Goal: Check status: Check status

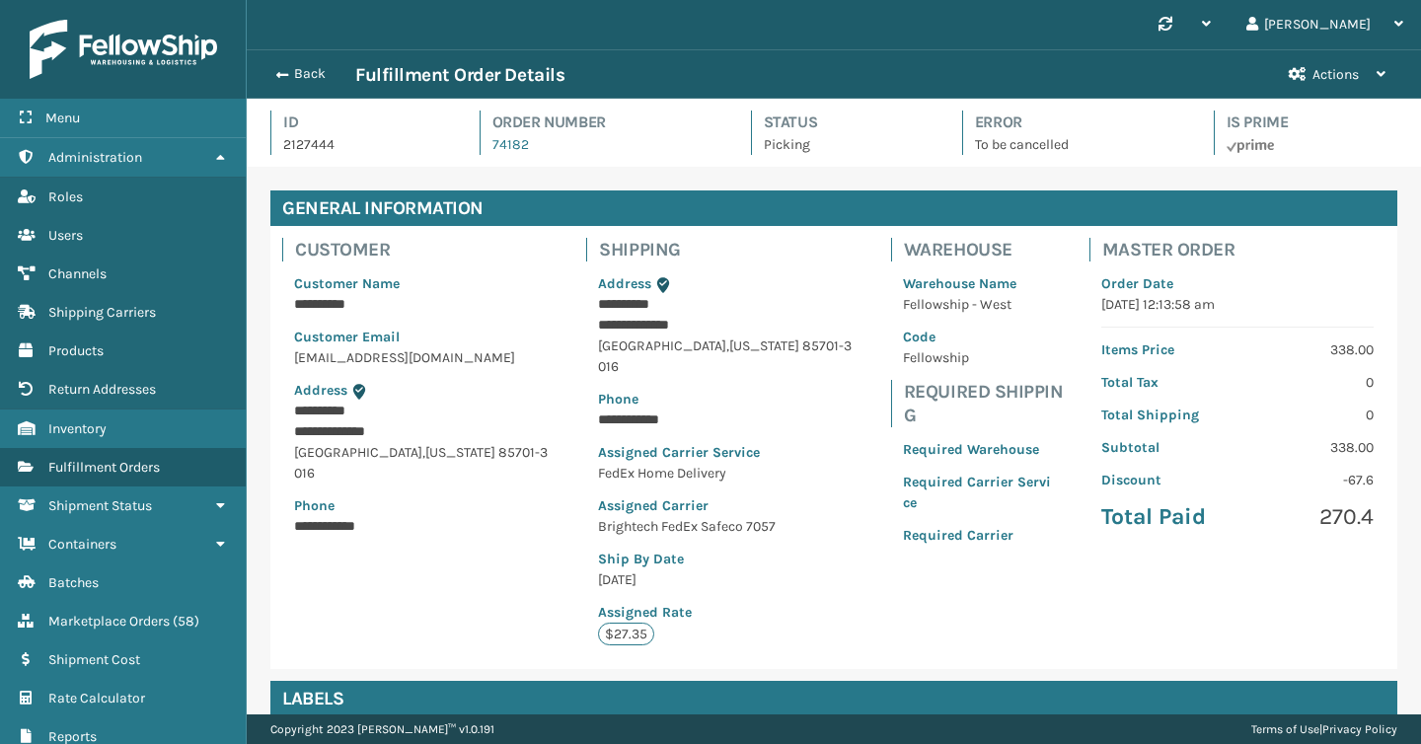
scroll to position [47, 1175]
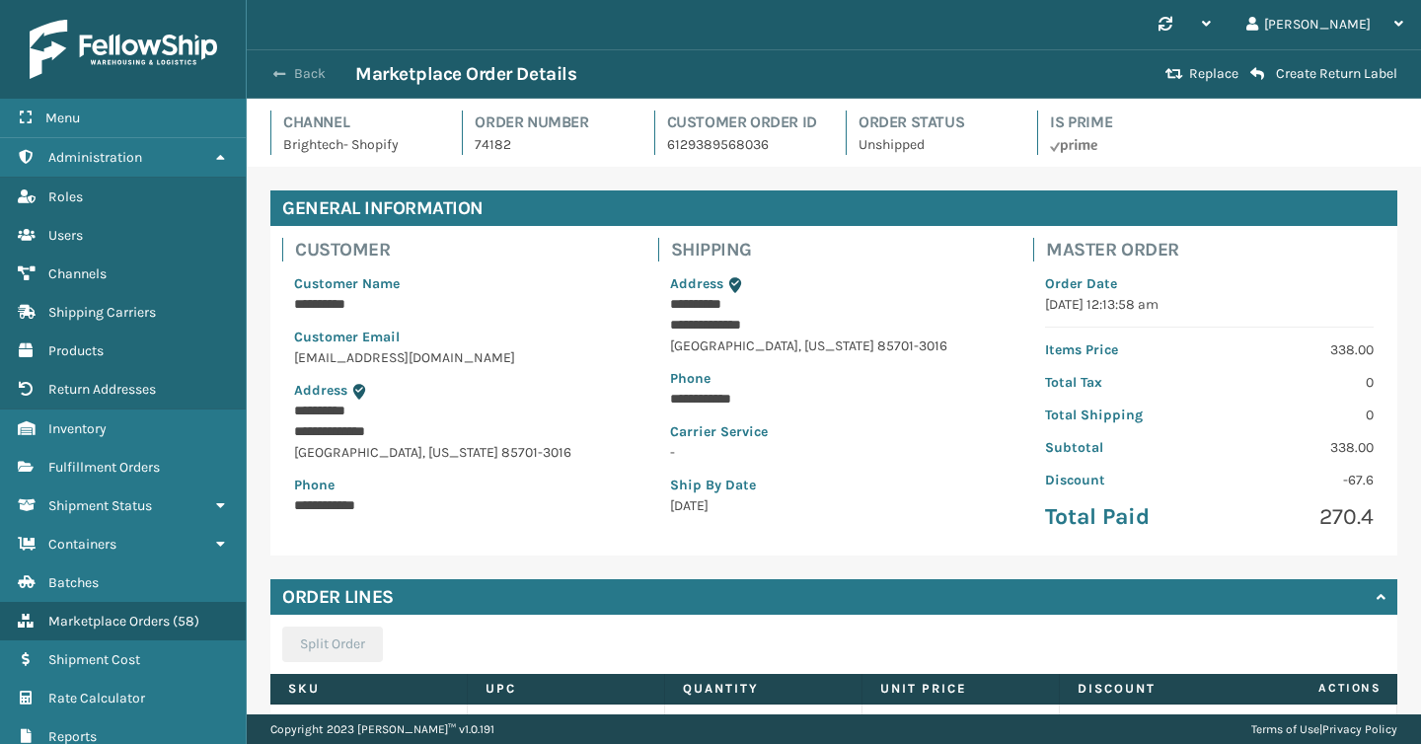
click at [310, 73] on button "Back" at bounding box center [310, 74] width 91 height 18
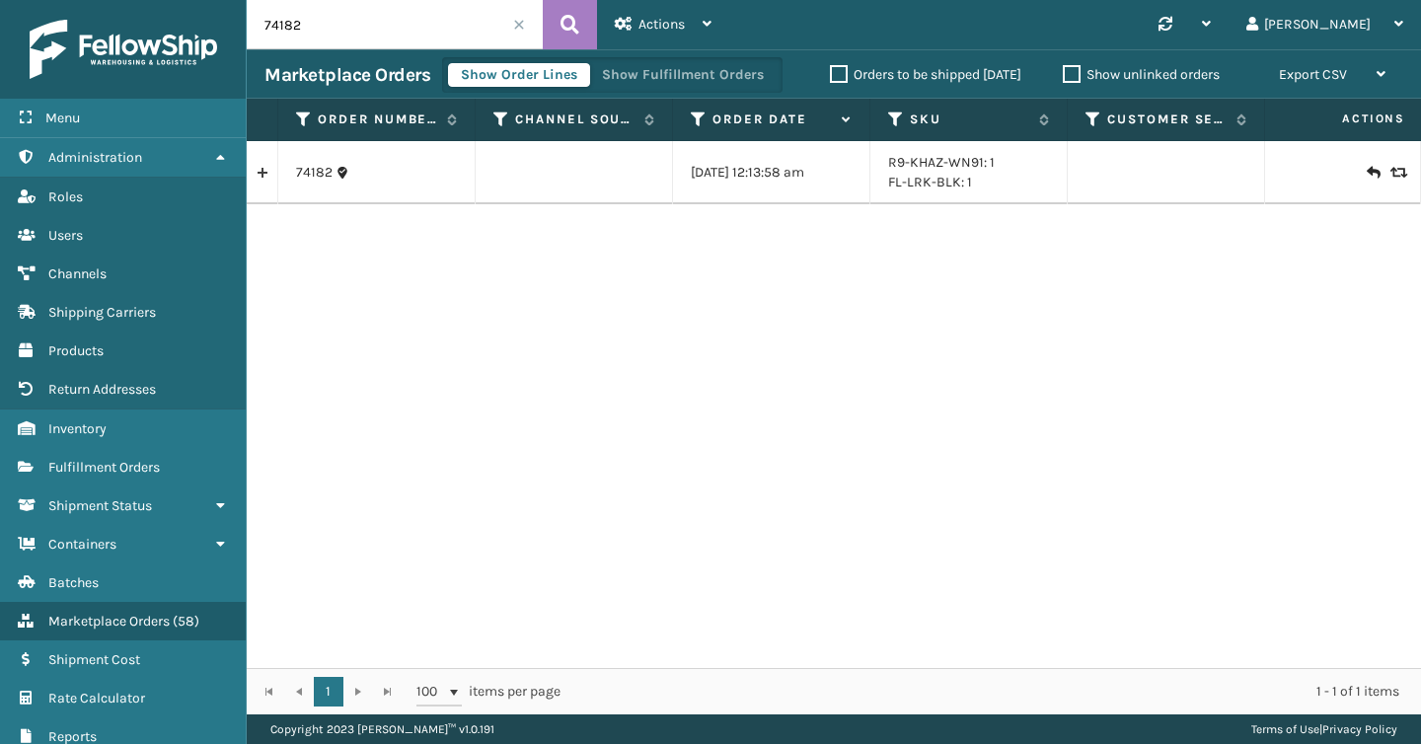
click at [412, 36] on input "74182" at bounding box center [395, 24] width 296 height 49
type input "\"
click at [525, 29] on input "text" at bounding box center [395, 24] width 296 height 49
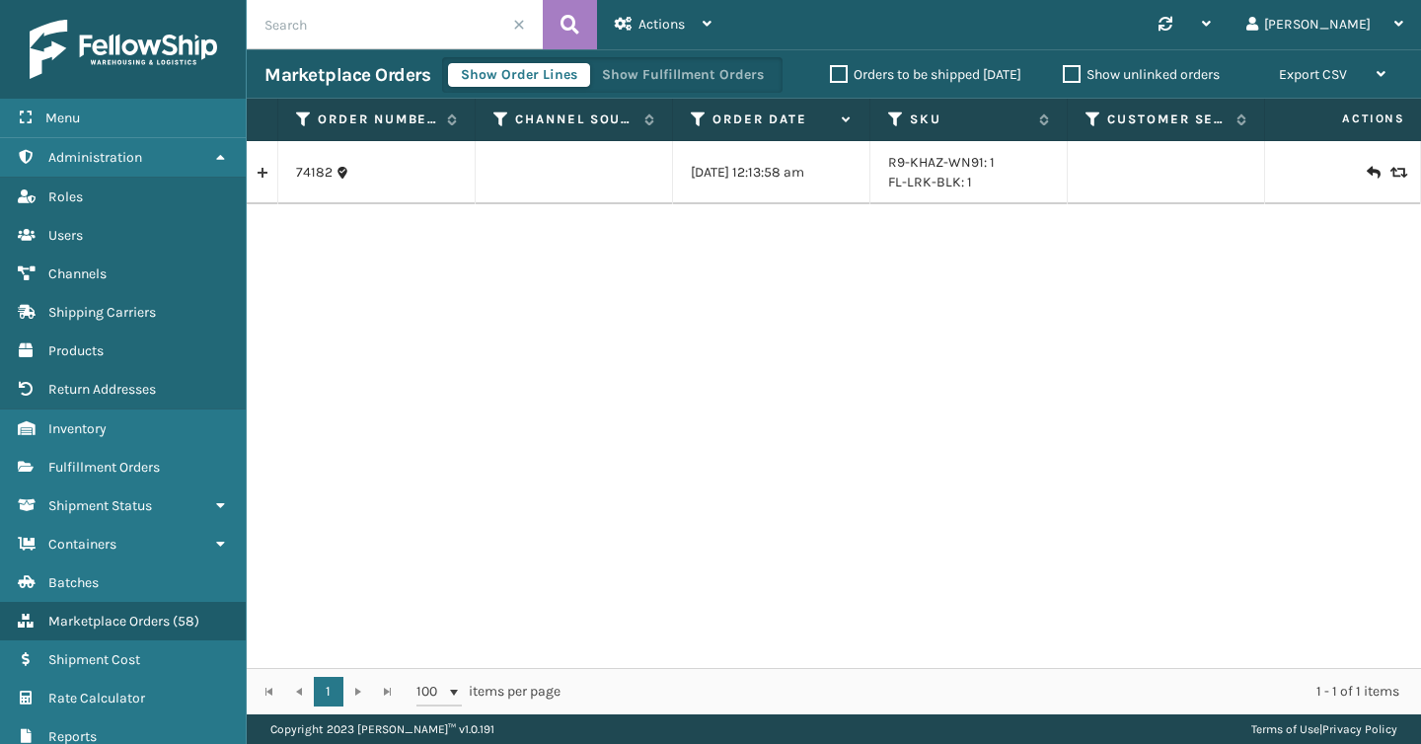
click at [504, 29] on input "text" at bounding box center [395, 24] width 296 height 49
click at [519, 26] on span at bounding box center [519, 25] width 12 height 12
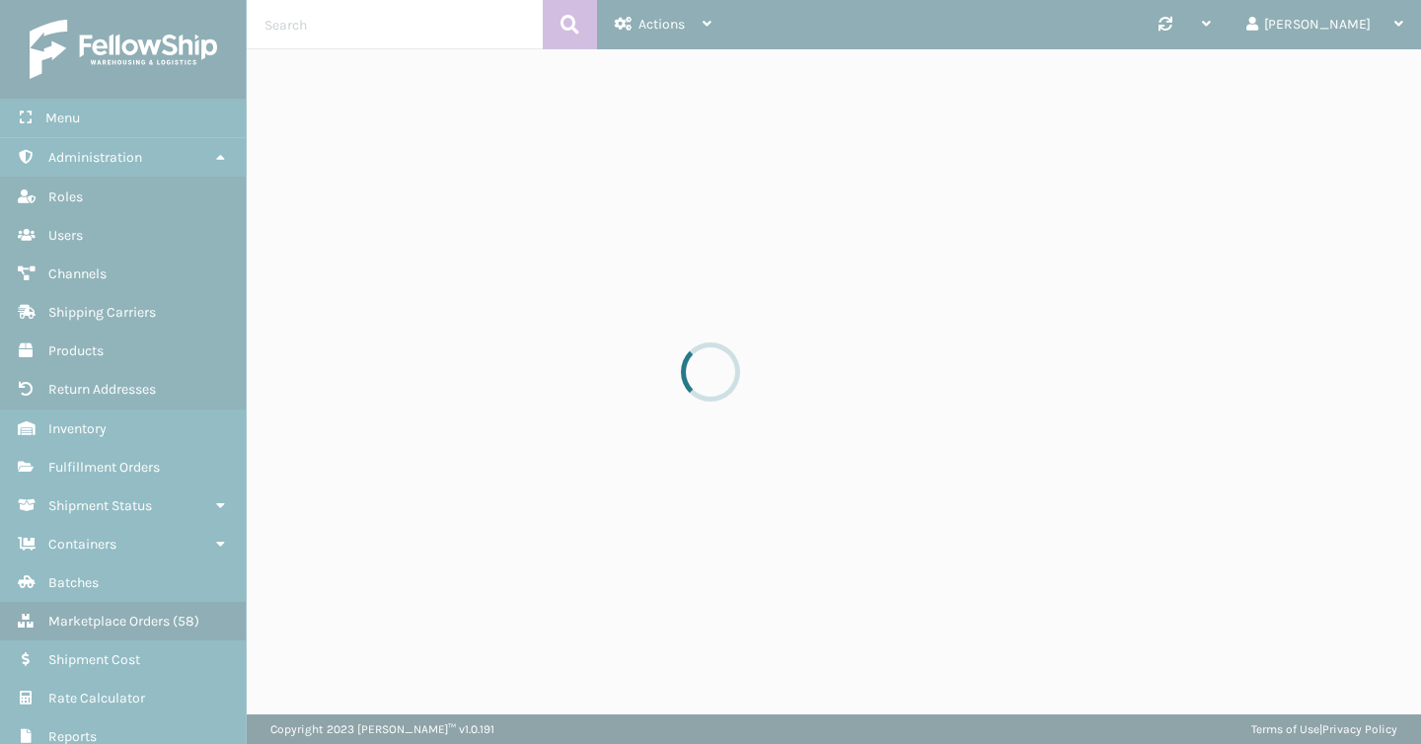
click at [472, 29] on div at bounding box center [710, 372] width 1421 height 744
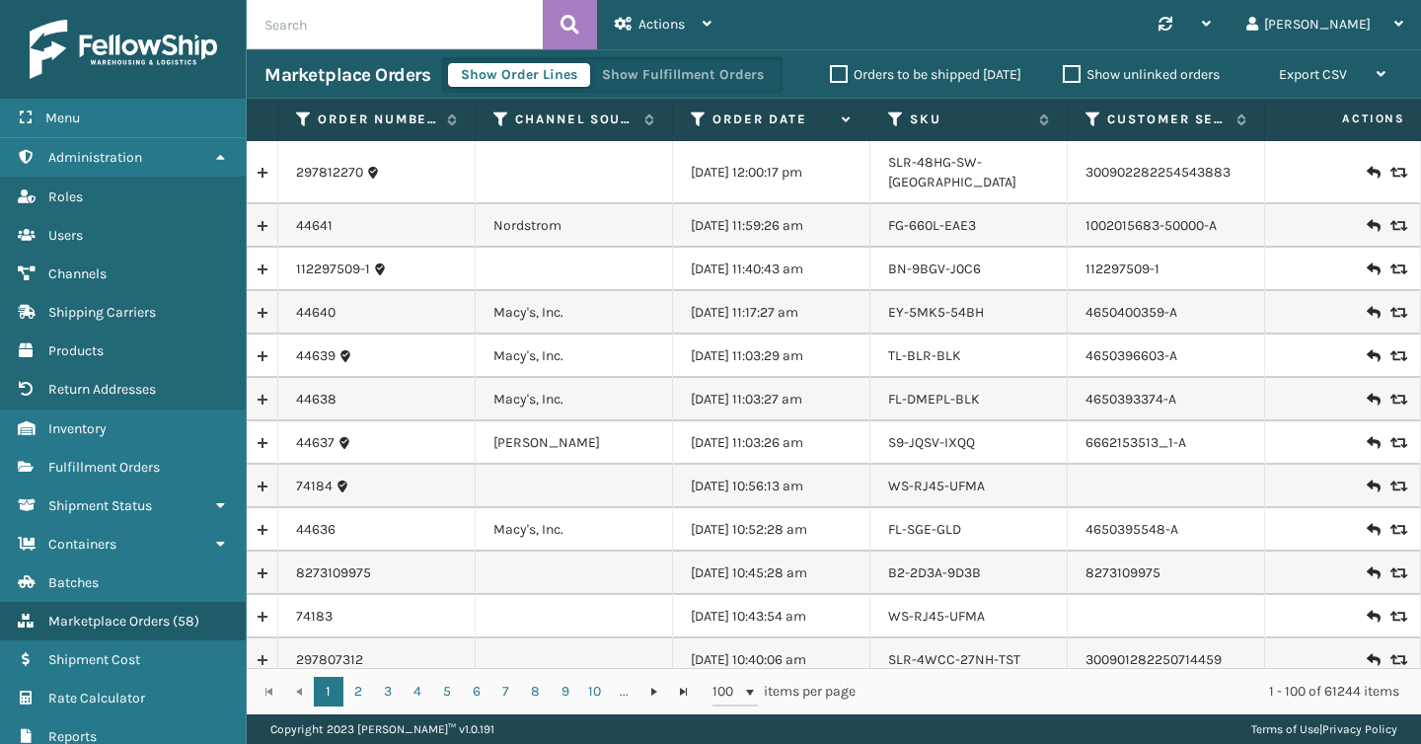
click at [444, 28] on input "text" at bounding box center [395, 24] width 296 height 49
type input "HDsampleoctober"
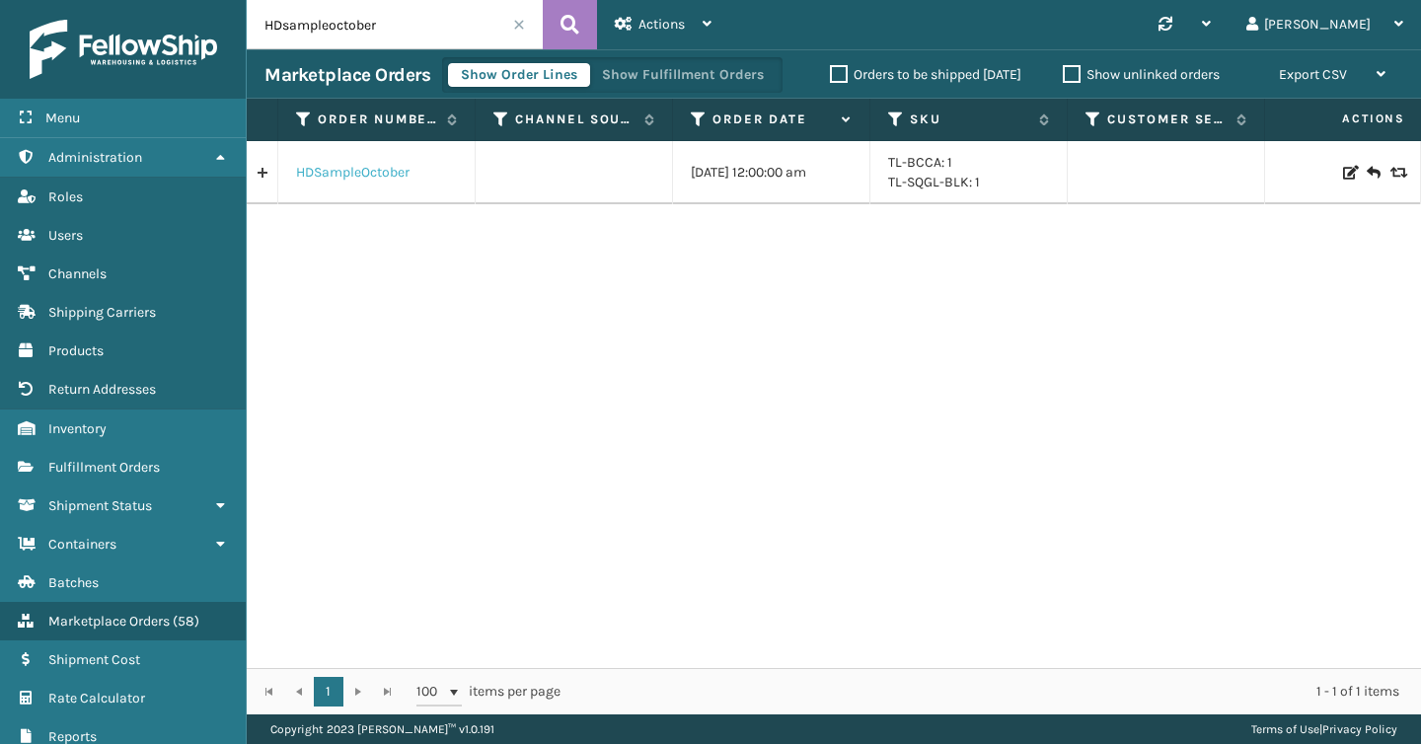
click at [361, 175] on link "HDSampleOctober" at bounding box center [353, 173] width 114 height 20
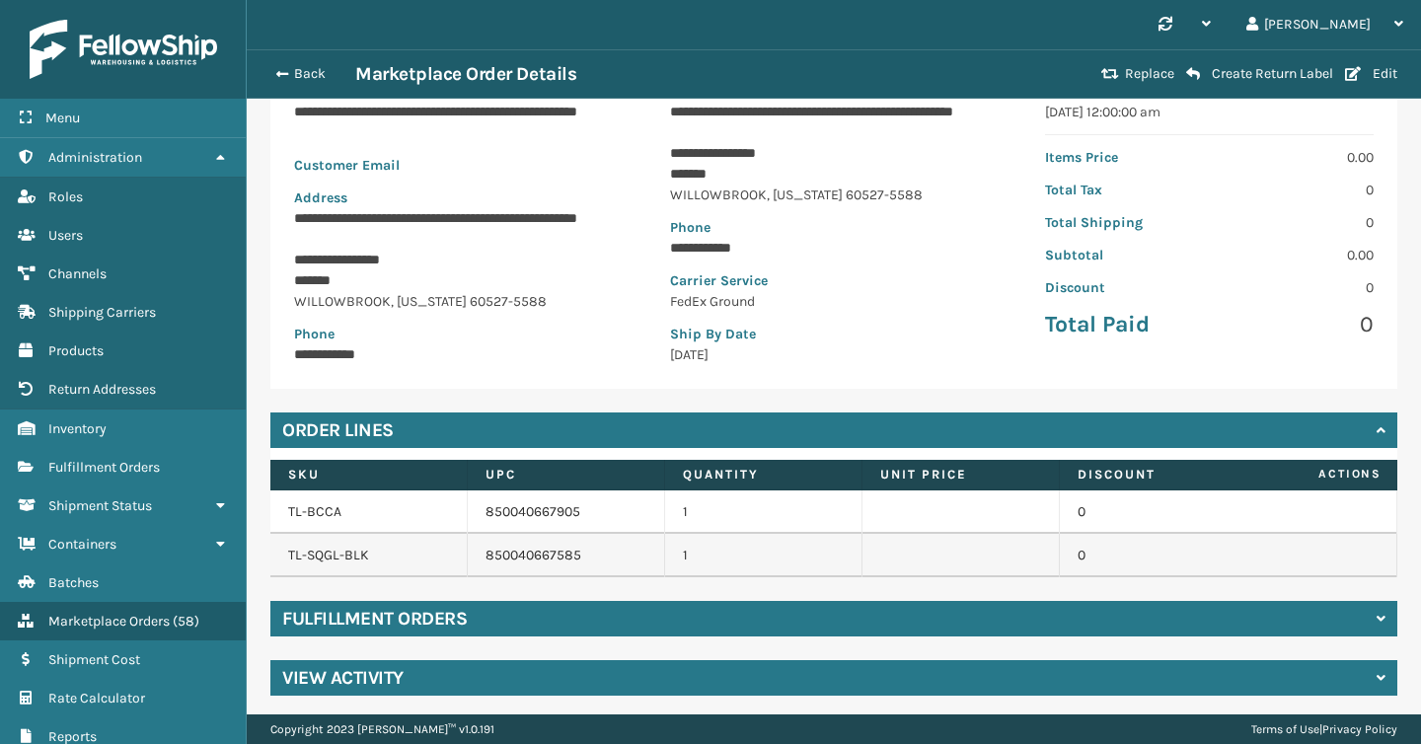
scroll to position [218, 0]
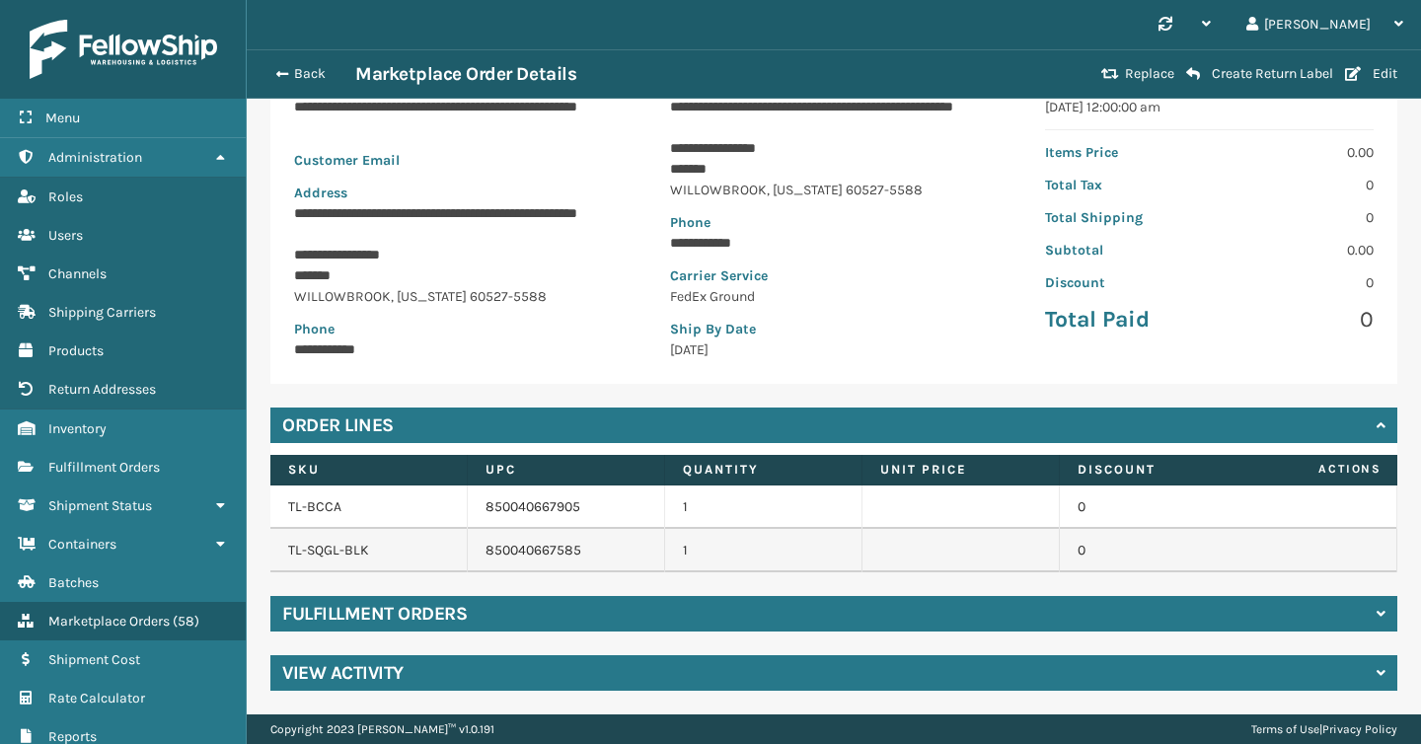
click at [762, 606] on div "Fulfillment Orders" at bounding box center [833, 614] width 1127 height 36
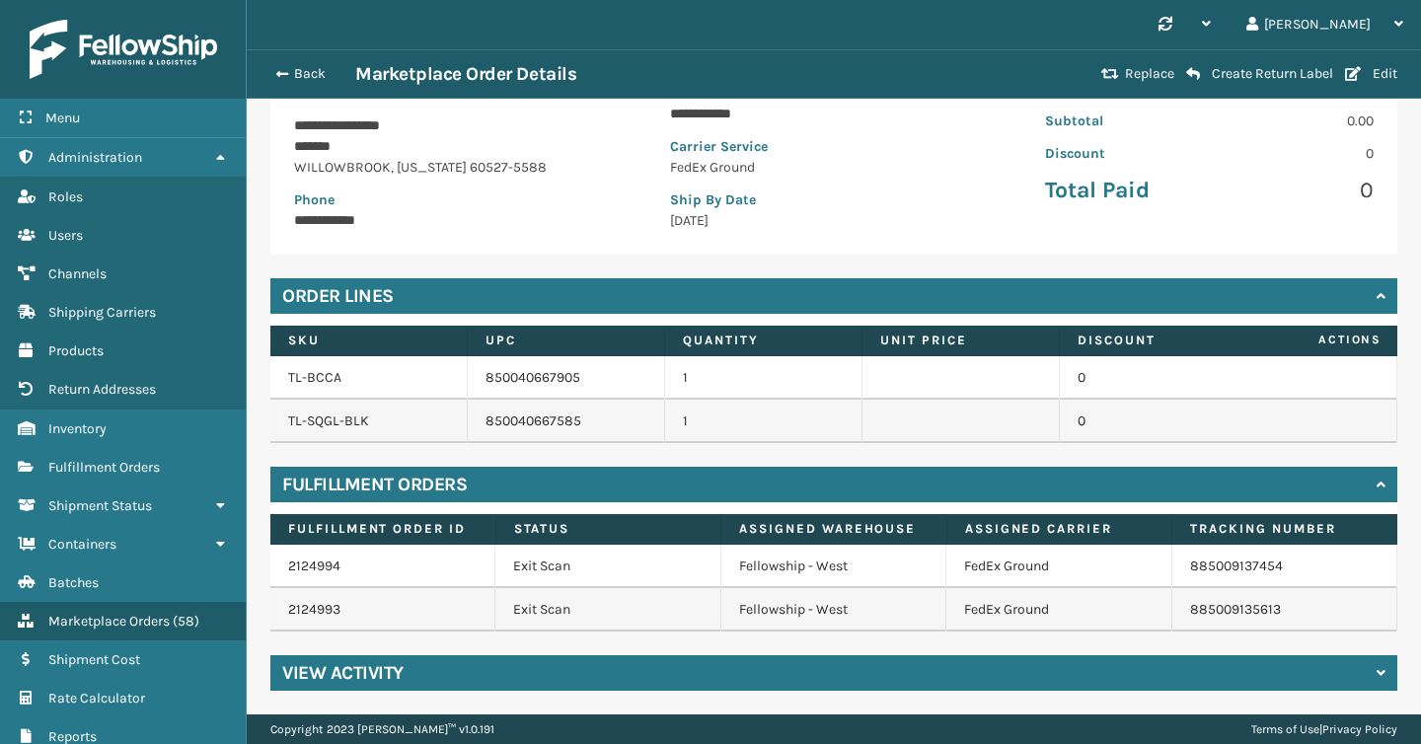
scroll to position [347, 0]
copy link "885009137454"
click at [296, 569] on link "2124994" at bounding box center [314, 566] width 52 height 17
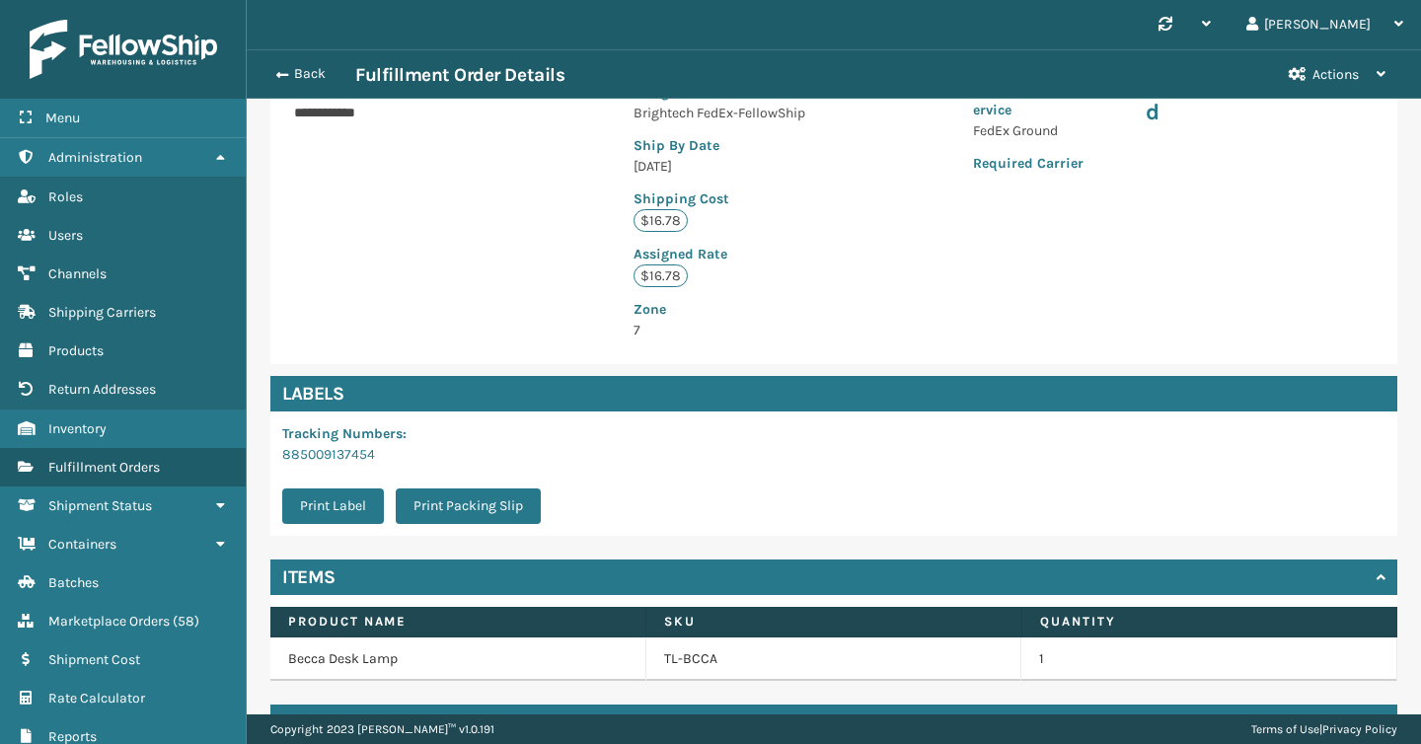
scroll to position [484, 0]
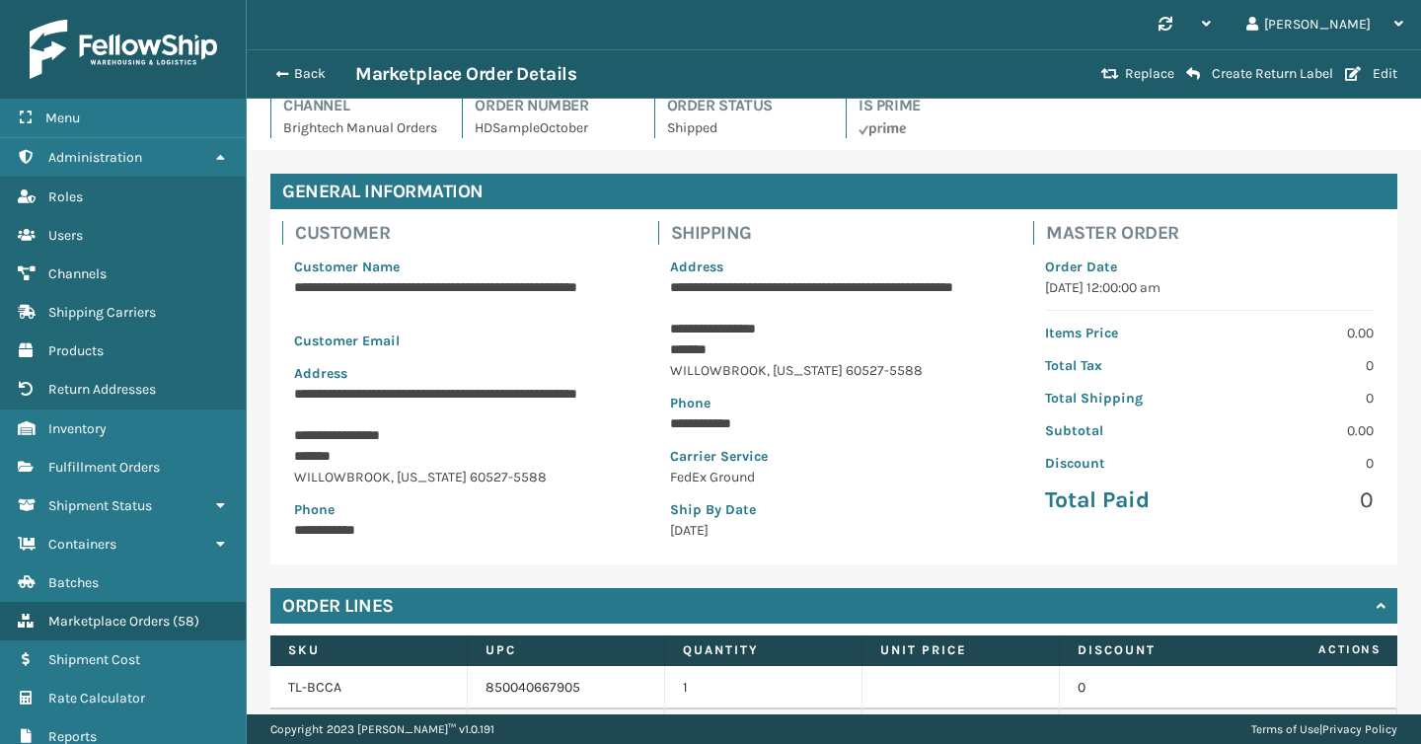
scroll to position [218, 0]
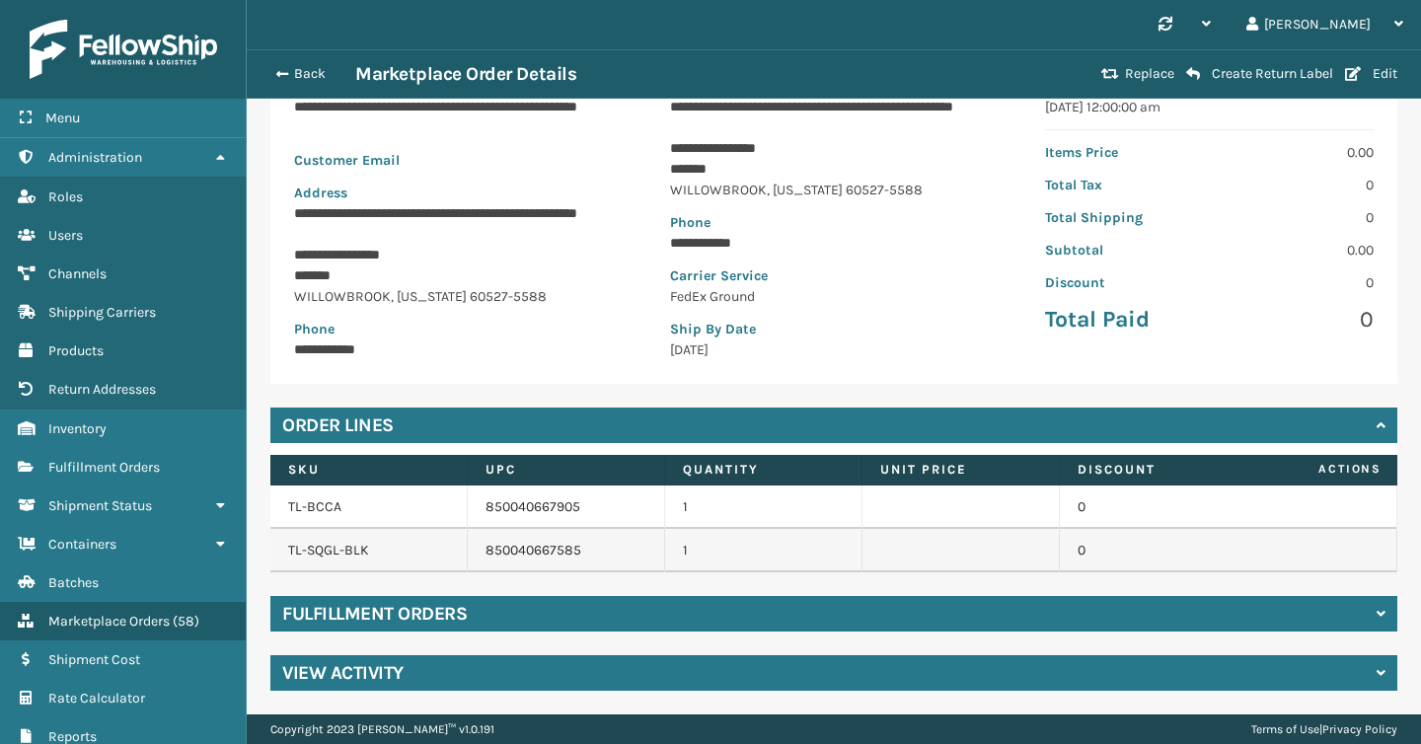
click at [363, 637] on div "**********" at bounding box center [834, 341] width 1175 height 745
click at [367, 622] on h4 "Fulfillment Orders" at bounding box center [374, 614] width 185 height 24
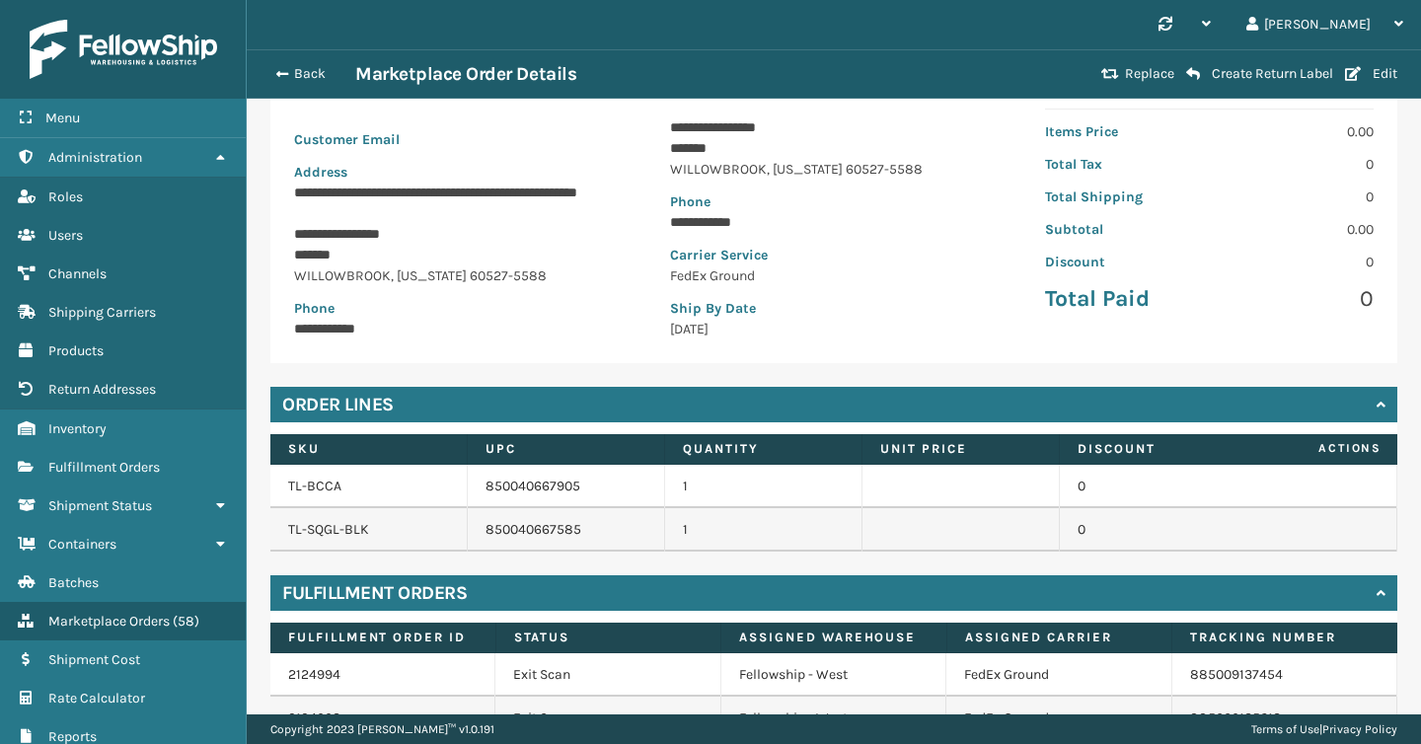
scroll to position [347, 0]
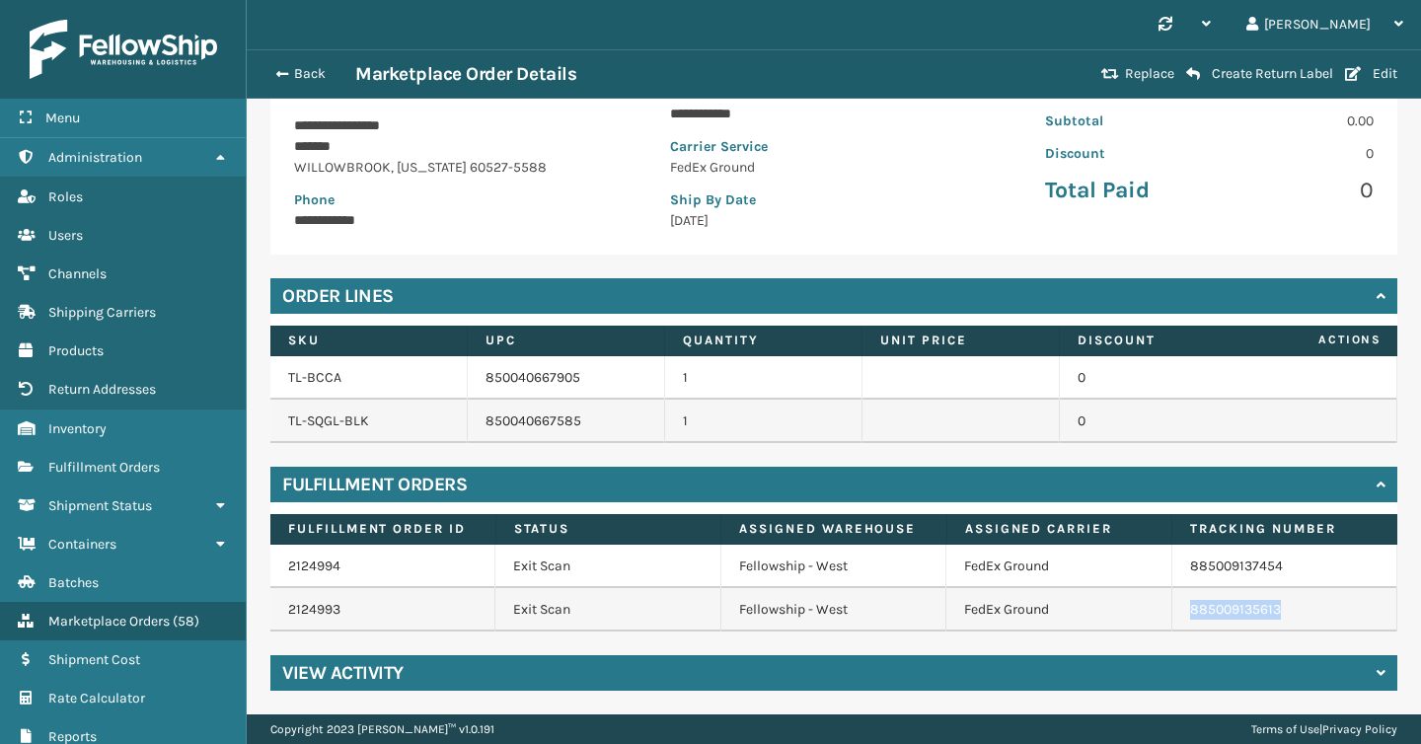
copy link "885009135613"
